Goal: Information Seeking & Learning: Learn about a topic

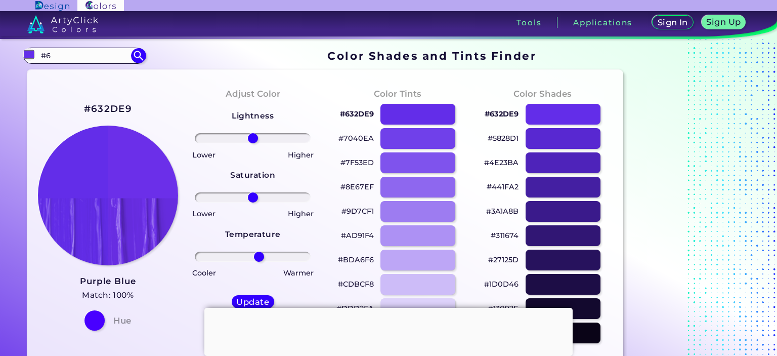
type input "#"
click at [107, 58] on input at bounding box center [84, 56] width 94 height 14
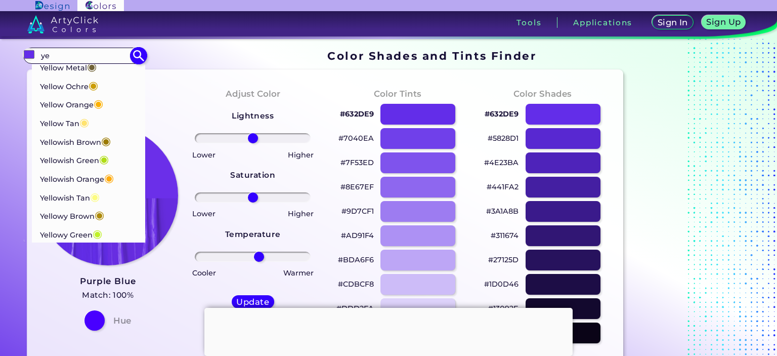
scroll to position [45, 0]
type input "ye"
click at [91, 236] on p "Yellowy Green ◉" at bounding box center [70, 234] width 63 height 19
type input "#bff128"
type input "#BFF128"
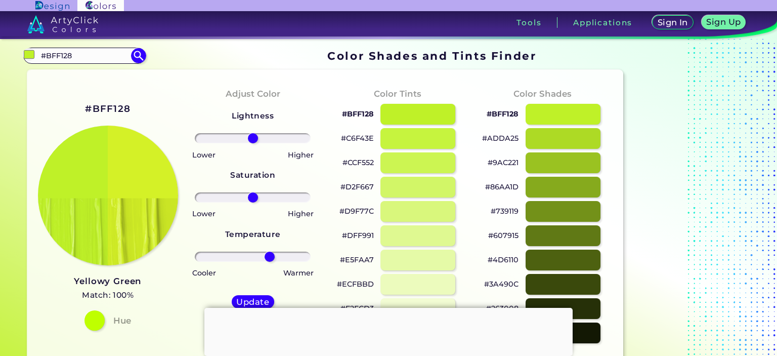
drag, startPoint x: 254, startPoint y: 260, endPoint x: 269, endPoint y: 260, distance: 15.2
type input "32"
click at [269, 260] on input "range" at bounding box center [253, 256] width 116 height 10
click at [431, 186] on div at bounding box center [418, 186] width 76 height 21
type input "#d2f667"
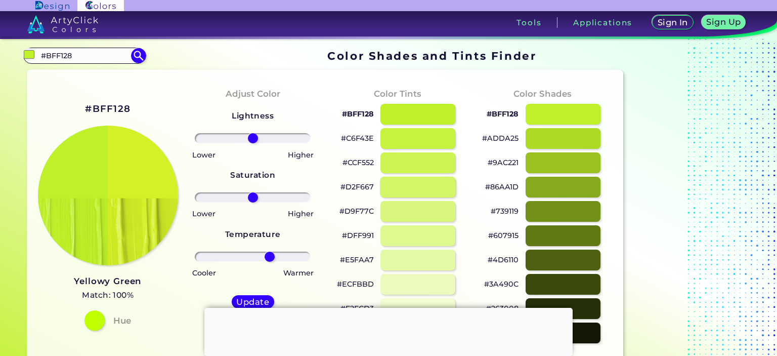
type input "0"
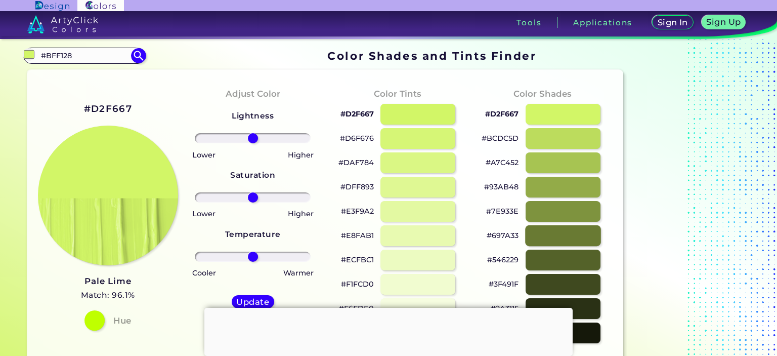
click at [560, 233] on div at bounding box center [563, 235] width 76 height 21
type input "#697a33"
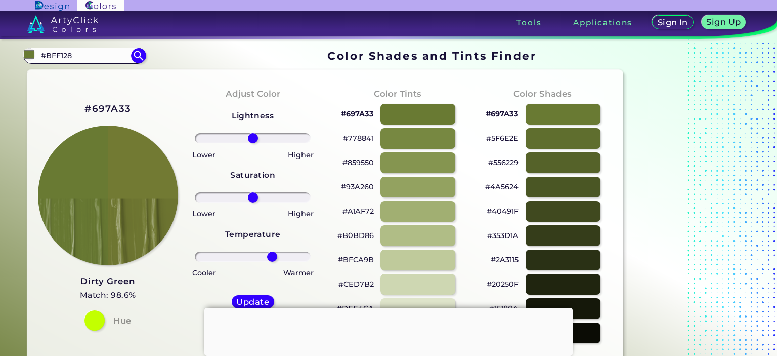
drag, startPoint x: 253, startPoint y: 259, endPoint x: 272, endPoint y: 262, distance: 19.0
type input "37"
click at [272, 261] on input "range" at bounding box center [253, 256] width 116 height 10
drag, startPoint x: 249, startPoint y: 197, endPoint x: 243, endPoint y: 198, distance: 6.1
type input "-19"
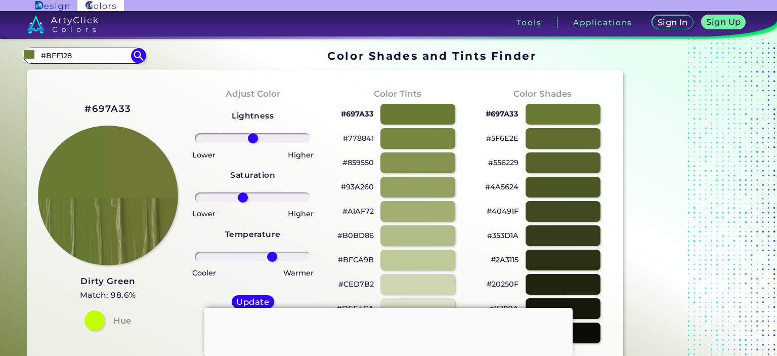
click at [243, 198] on input "range" at bounding box center [253, 197] width 116 height 10
drag, startPoint x: 250, startPoint y: 142, endPoint x: 258, endPoint y: 151, distance: 12.5
type input "11"
click at [258, 143] on input "range" at bounding box center [253, 138] width 116 height 10
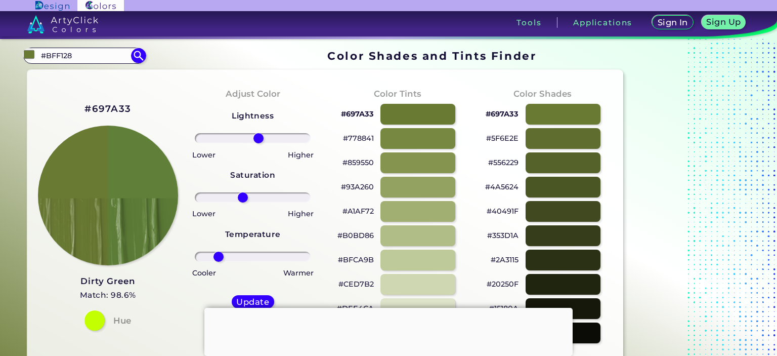
drag, startPoint x: 275, startPoint y: 259, endPoint x: 218, endPoint y: 266, distance: 56.6
click at [218, 261] on input "range" at bounding box center [253, 256] width 116 height 10
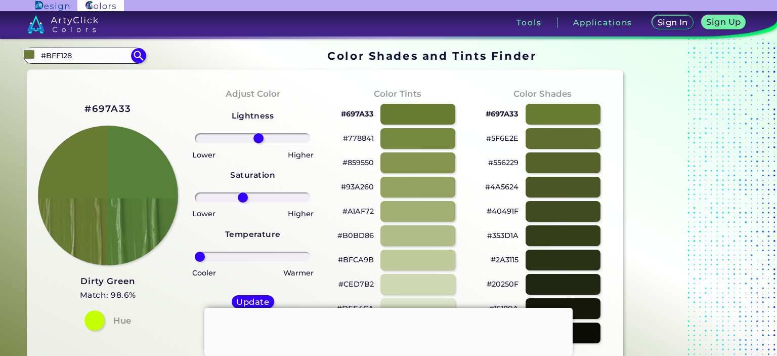
drag, startPoint x: 220, startPoint y: 256, endPoint x: 188, endPoint y: 262, distance: 33.3
type input "-100"
click at [195, 261] on input "range" at bounding box center [253, 256] width 116 height 10
click at [87, 55] on input "#BFF128" at bounding box center [84, 56] width 94 height 14
type input "#"
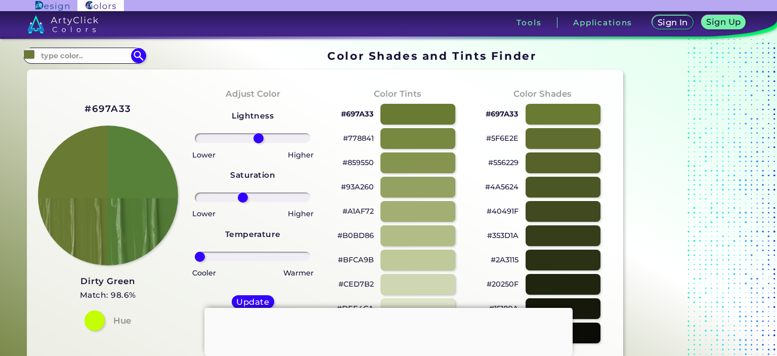
click at [97, 321] on div at bounding box center [94, 320] width 20 height 20
click at [119, 285] on h3 "Dirty Green" at bounding box center [108, 281] width 56 height 12
click at [95, 57] on input at bounding box center [84, 56] width 94 height 14
type input "green y"
click at [98, 77] on span "◉" at bounding box center [94, 73] width 10 height 13
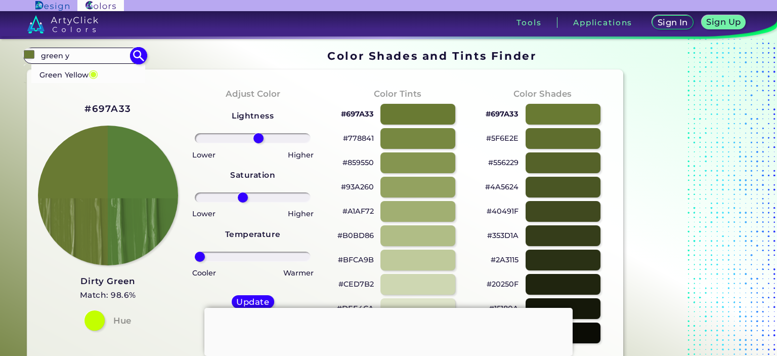
type input "#c9ff27"
type input "#C9FF27"
type input "0"
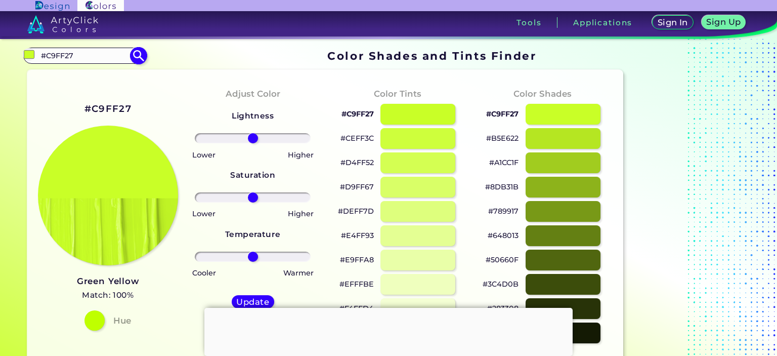
click at [93, 56] on input "#C9FF27" at bounding box center [84, 56] width 94 height 14
type input "#"
type input "high"
click at [86, 95] on p "Highlighter Green ◉" at bounding box center [78, 92] width 78 height 19
type input "#1bfc06"
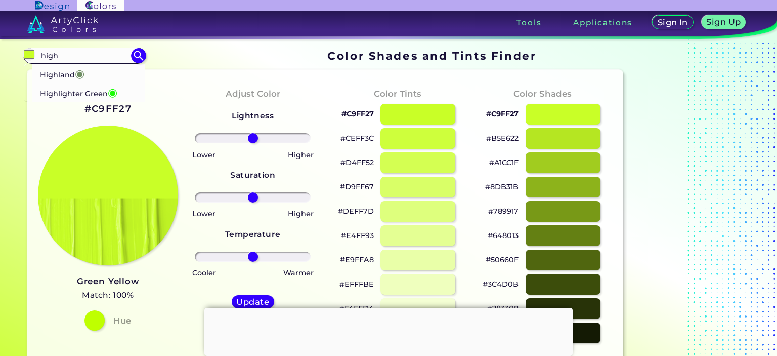
type input "#1BFC06"
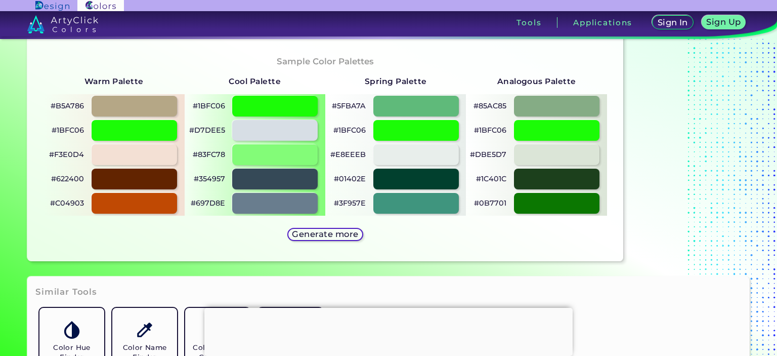
scroll to position [505, 0]
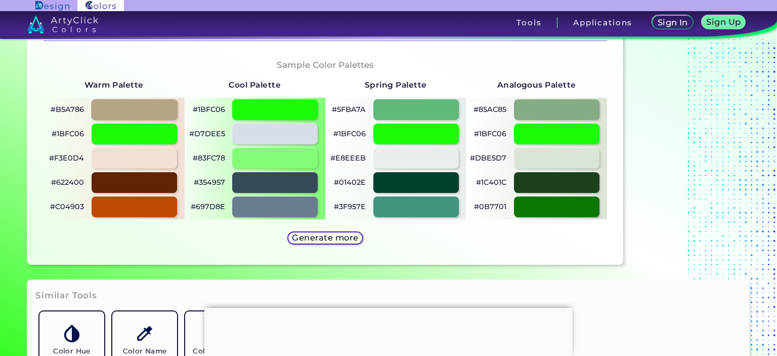
click at [144, 107] on div at bounding box center [134, 109] width 86 height 21
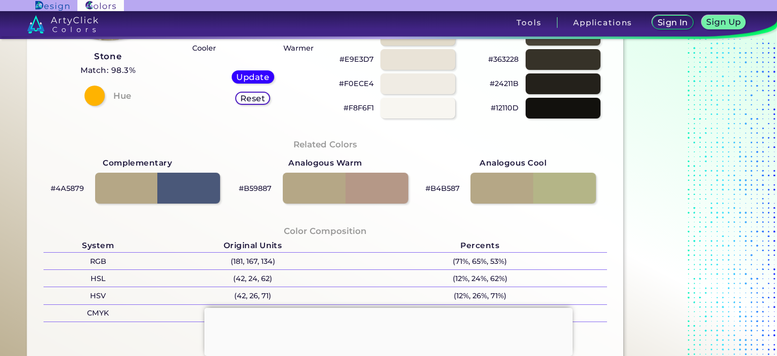
scroll to position [228, 0]
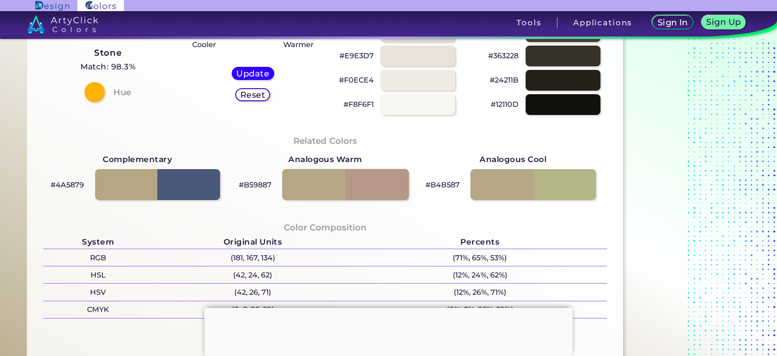
click at [358, 193] on div at bounding box center [345, 184] width 126 height 31
type input "#b59887"
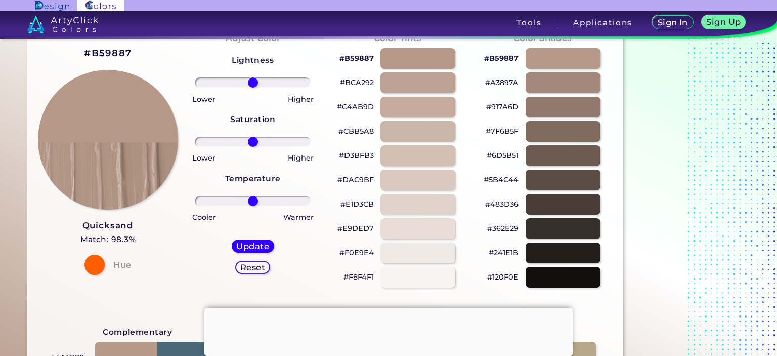
scroll to position [62, 0]
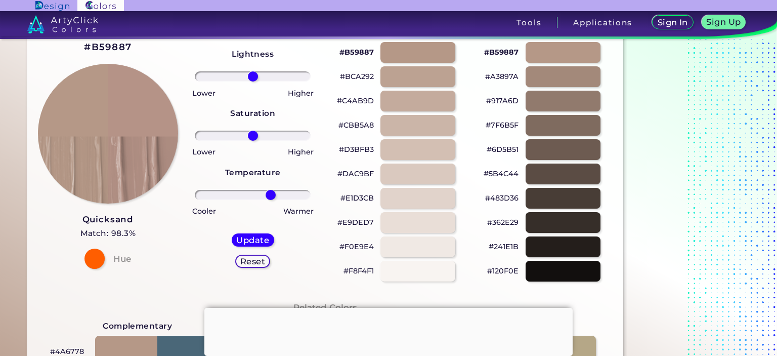
drag, startPoint x: 255, startPoint y: 195, endPoint x: 271, endPoint y: 188, distance: 17.2
type input "34"
click at [271, 190] on input "range" at bounding box center [253, 195] width 116 height 10
drag, startPoint x: 252, startPoint y: 136, endPoint x: 189, endPoint y: 121, distance: 65.5
type input "-100"
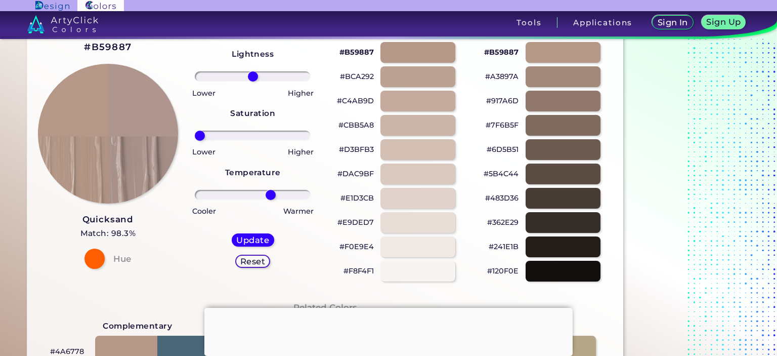
click at [195, 130] on input "range" at bounding box center [253, 135] width 116 height 10
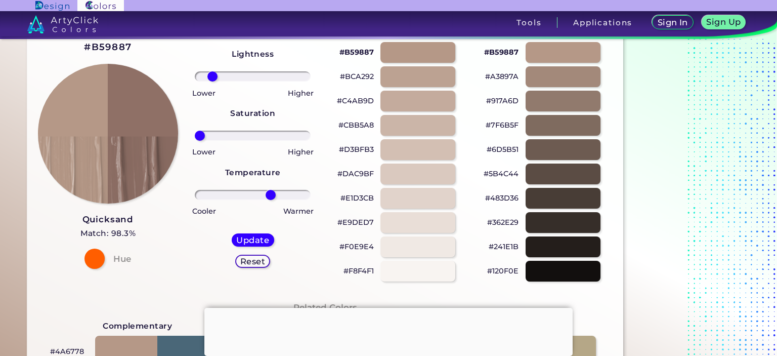
drag, startPoint x: 253, startPoint y: 74, endPoint x: 212, endPoint y: 88, distance: 43.2
type input "-76"
click at [212, 81] on input "range" at bounding box center [253, 76] width 116 height 10
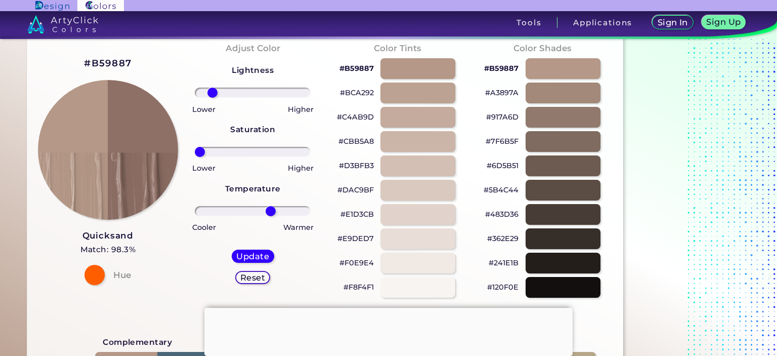
scroll to position [0, 0]
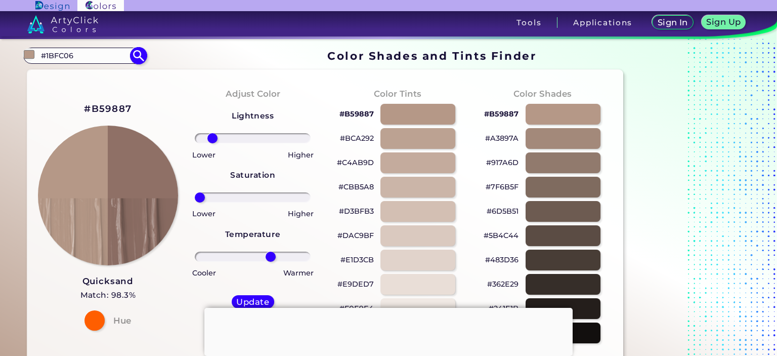
click at [92, 60] on input "#1BFC06" at bounding box center [84, 56] width 94 height 14
type input "#"
type input "p"
type input "j"
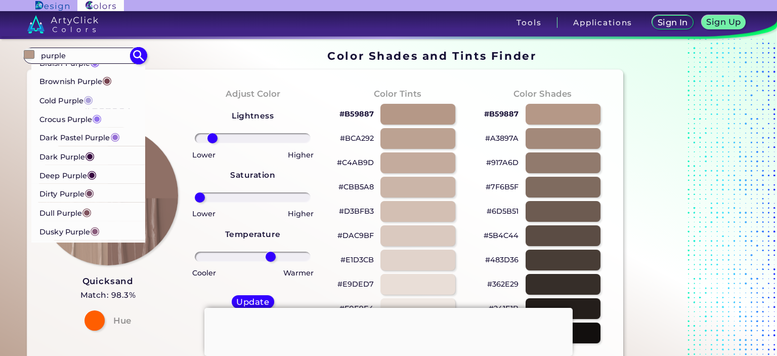
scroll to position [69, 0]
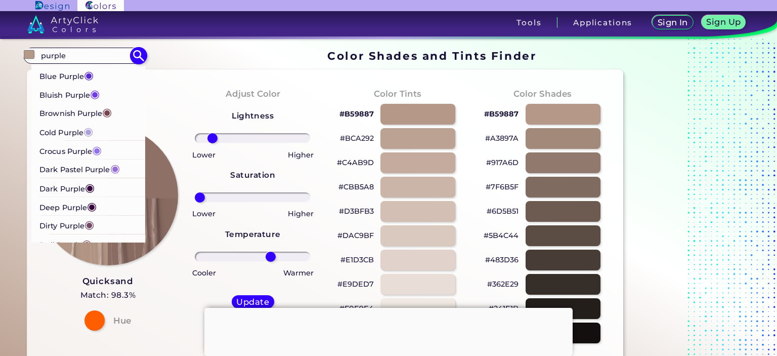
type input "purple"
click at [79, 210] on p "Deep Purple ◉" at bounding box center [67, 206] width 57 height 19
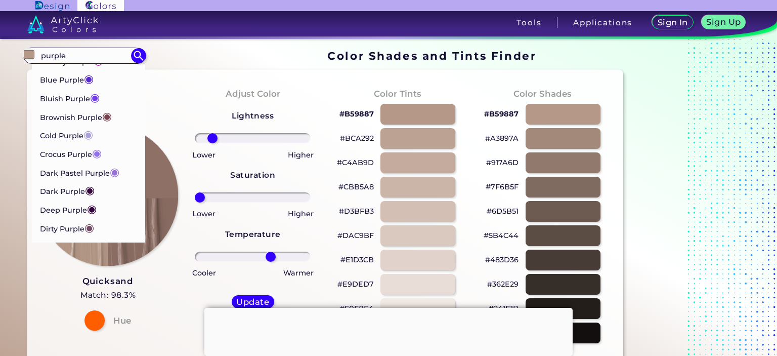
type input "#36013f"
type input "#36013F"
type input "0"
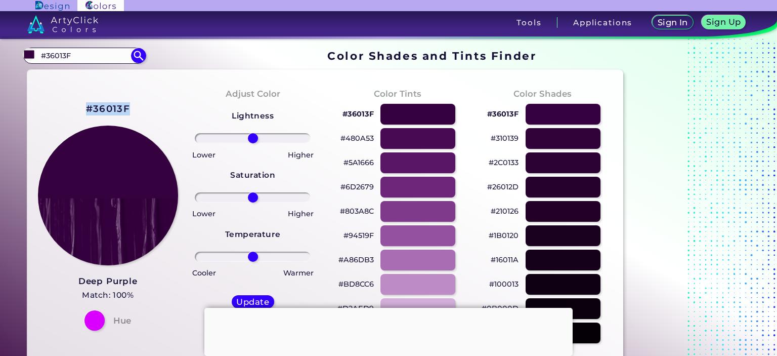
drag, startPoint x: 131, startPoint y: 108, endPoint x: 86, endPoint y: 111, distance: 45.1
click at [86, 111] on div "#36013F Deep Purple Match: 100% Hue" at bounding box center [107, 215] width 145 height 275
click at [91, 107] on h2 "#36013F" at bounding box center [108, 108] width 44 height 13
copy h2 "#36013F"
